Goal: Task Accomplishment & Management: Use online tool/utility

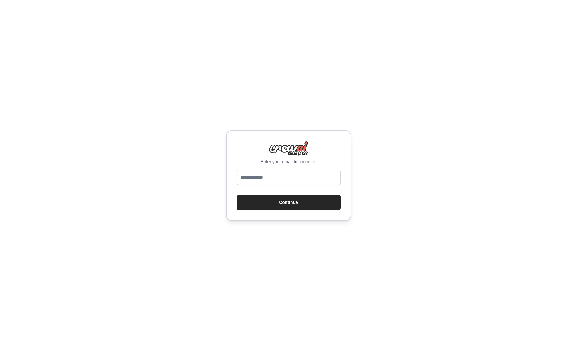
click at [274, 179] on input "email" at bounding box center [289, 177] width 104 height 15
type input "**********"
click at [263, 205] on button "Continue" at bounding box center [289, 202] width 104 height 15
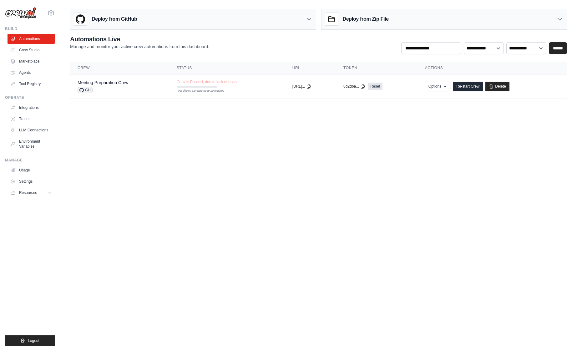
click at [254, 157] on body "[EMAIL_ADDRESS][DOMAIN_NAME] Settings Build Automations Crew Studio" at bounding box center [288, 175] width 577 height 351
click at [222, 135] on body "[EMAIL_ADDRESS][DOMAIN_NAME] Settings Build Automations Crew Studio" at bounding box center [288, 175] width 577 height 351
click at [223, 139] on body "[EMAIL_ADDRESS][DOMAIN_NAME] Settings Build Automations Crew Studio" at bounding box center [288, 175] width 577 height 351
click at [95, 82] on link "Meeting Preparation Crew" at bounding box center [103, 82] width 51 height 5
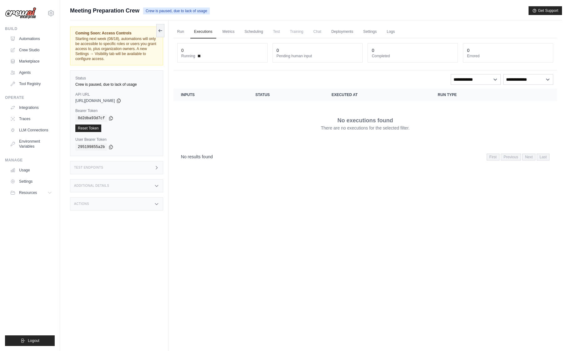
click at [261, 211] on div "Run Executions Metrics Scheduling Test Training Chat Deployments Settings Logs …" at bounding box center [366, 195] width 394 height 351
click at [234, 283] on div "Run Executions Metrics Scheduling Test Training Chat Deployments Settings Logs …" at bounding box center [366, 195] width 394 height 351
click at [119, 40] on span "Starting next week (08/18), automations will only be accessible to specific rol…" at bounding box center [115, 49] width 81 height 24
click at [37, 49] on link "Crew Studio" at bounding box center [31, 50] width 47 height 10
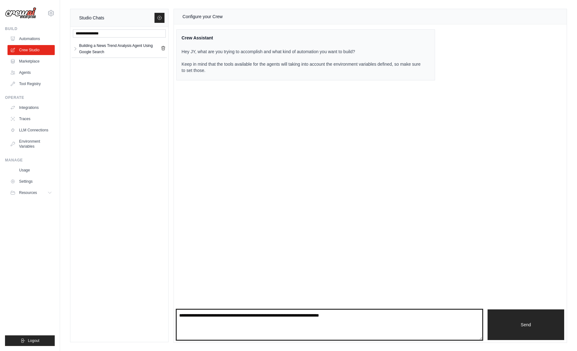
click at [198, 325] on textarea at bounding box center [329, 324] width 306 height 31
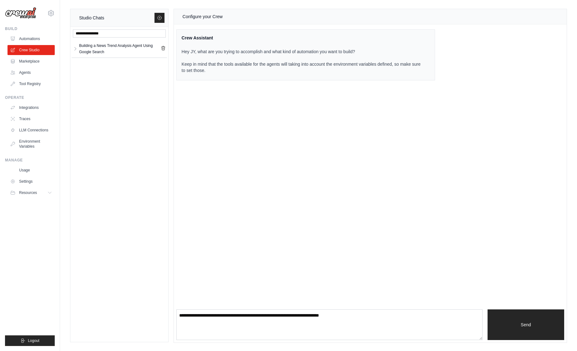
click at [274, 165] on div "Configure your Crew Crew Assistant Hey JY, what are you trying to accomplish an…" at bounding box center [370, 175] width 393 height 333
drag, startPoint x: 429, startPoint y: 202, endPoint x: 403, endPoint y: 195, distance: 26.2
click at [428, 202] on div "Configure your Crew Crew Assistant Hey JY, what are you trying to accomplish an…" at bounding box center [370, 175] width 393 height 333
